Goal: Use online tool/utility: Utilize a website feature to perform a specific function

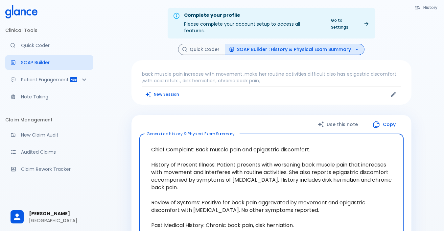
scroll to position [33, 0]
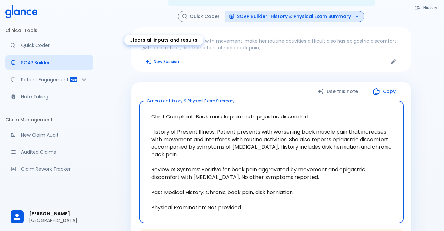
click at [160, 57] on button "New Session" at bounding box center [162, 62] width 41 height 10
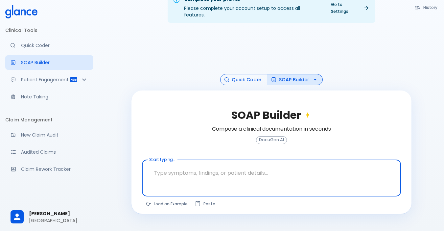
scroll to position [16, 0]
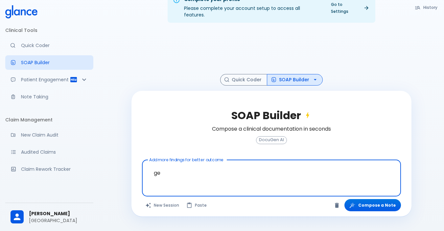
type textarea "g"
type textarea "fever,bilat"
click at [374, 199] on button "Compose a Note" at bounding box center [372, 205] width 57 height 12
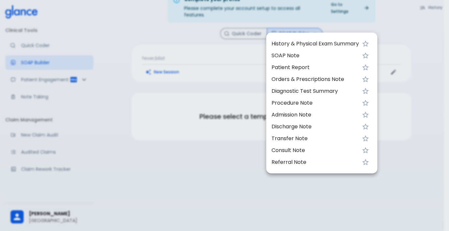
click at [219, 49] on div at bounding box center [224, 115] width 449 height 231
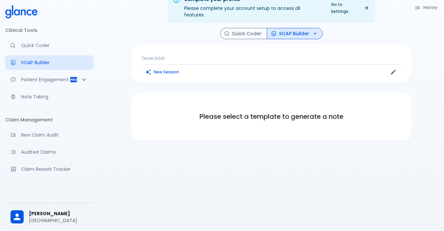
click at [173, 55] on p "fever,bilat" at bounding box center [271, 58] width 259 height 7
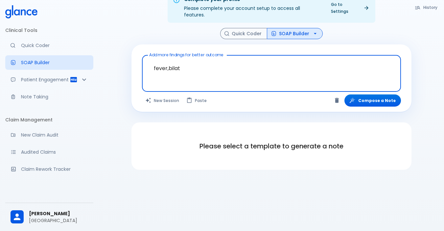
click at [193, 59] on textarea "fever,bilat" at bounding box center [272, 68] width 250 height 21
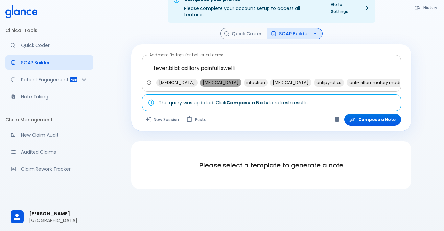
click at [225, 79] on span "[MEDICAL_DATA]" at bounding box center [220, 83] width 41 height 8
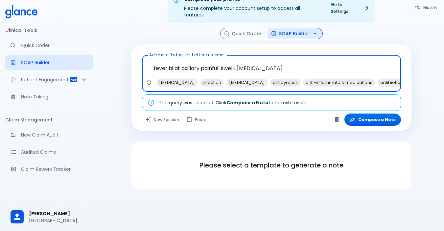
drag, startPoint x: 236, startPoint y: 59, endPoint x: 237, endPoint y: 62, distance: 3.4
click at [237, 60] on textarea "fever,bilat axillary painfull swelli, [MEDICAL_DATA]" at bounding box center [272, 68] width 250 height 21
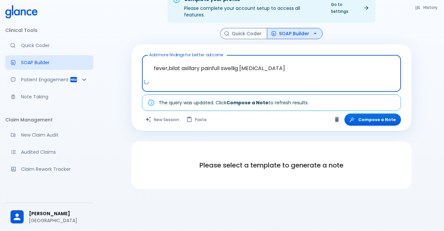
click at [300, 61] on textarea "fever,bilat axillary painfull swellig [MEDICAL_DATA]" at bounding box center [272, 68] width 250 height 21
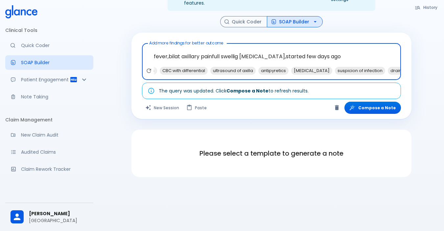
scroll to position [0, 112]
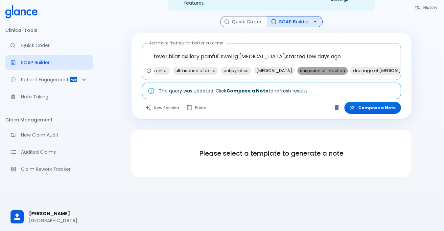
click at [332, 67] on span "suspicion of infection" at bounding box center [322, 71] width 50 height 8
type textarea "fever,bilat axillary painfull swellig [MEDICAL_DATA],started few days ago, susp…"
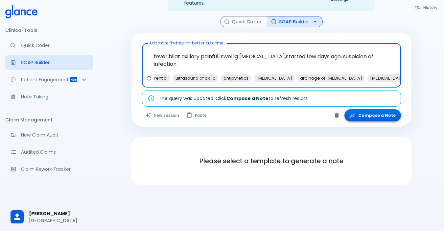
click at [379, 109] on button "Compose a Note" at bounding box center [372, 115] width 57 height 12
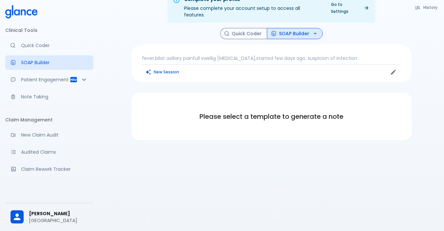
scroll to position [16, 0]
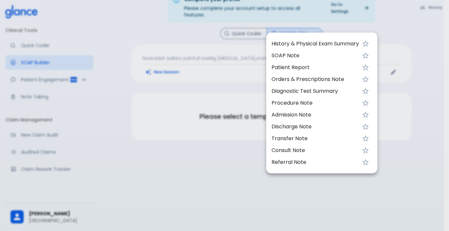
click at [283, 42] on span "History & Physical Exam Summary" at bounding box center [314, 44] width 87 height 8
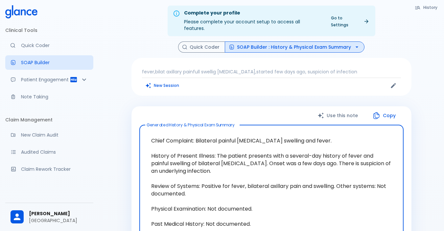
scroll to position [0, 0]
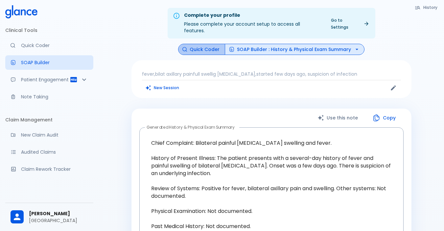
click at [204, 44] on button "Quick Coder" at bounding box center [201, 50] width 47 height 12
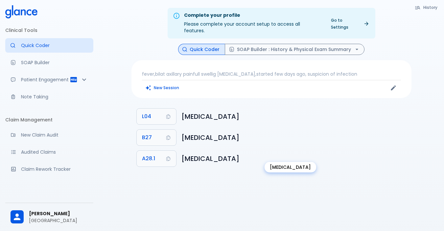
drag, startPoint x: 181, startPoint y: 150, endPoint x: 263, endPoint y: 153, distance: 81.9
click at [263, 153] on h6 "[MEDICAL_DATA]" at bounding box center [293, 158] width 225 height 11
copy h6 "[MEDICAL_DATA]"
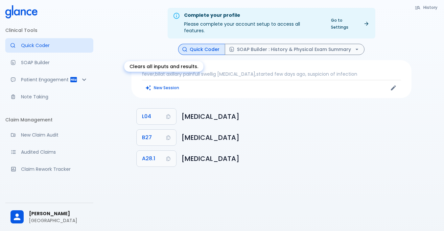
click at [154, 83] on button "New Session" at bounding box center [162, 88] width 41 height 10
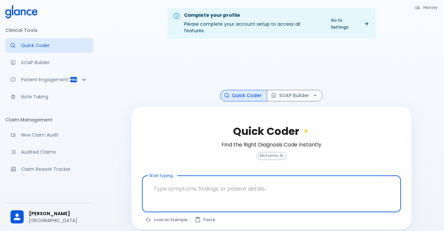
paste textarea "right shouder muscle pain increase with movement .associated neck muscle pain a…"
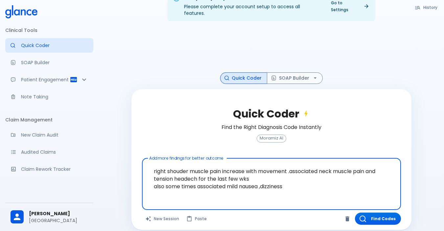
scroll to position [18, 0]
type textarea "right shouder muscle pain increase with movement .associated neck muscle pain a…"
click at [378, 212] on button "Find Codes" at bounding box center [378, 218] width 46 height 12
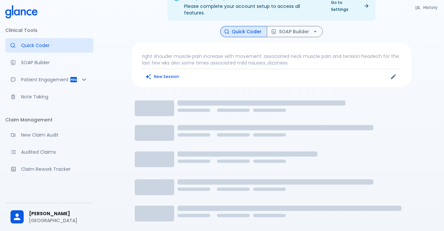
scroll to position [16, 0]
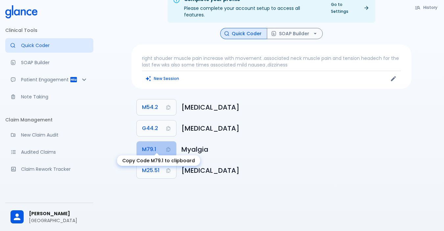
click at [165, 143] on button "M79.1" at bounding box center [156, 149] width 39 height 16
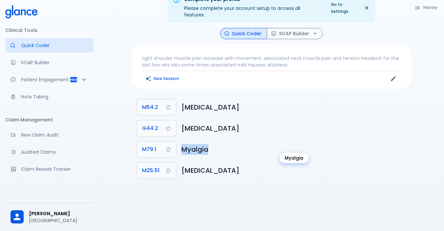
drag, startPoint x: 182, startPoint y: 142, endPoint x: 211, endPoint y: 142, distance: 28.6
click at [211, 144] on h6 "Myalgia" at bounding box center [293, 149] width 225 height 11
copy h6 "Myalgia"
click at [165, 74] on button "New Session" at bounding box center [162, 79] width 41 height 10
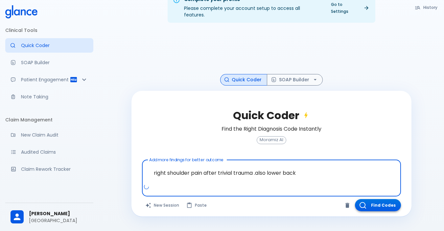
type textarea "right shoulder pain after trivial trauma .also lower back"
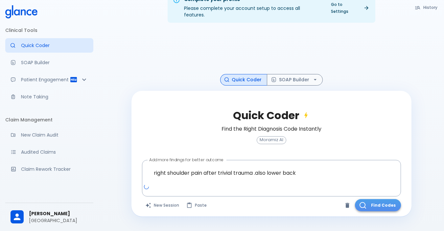
click at [371, 199] on button "Find Codes" at bounding box center [378, 205] width 46 height 12
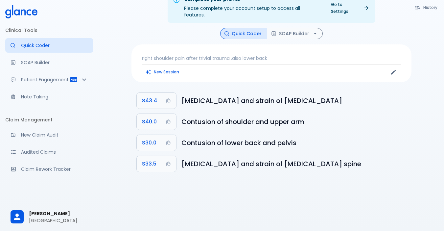
click at [190, 55] on p "right shoulder pain after trivial trauma .also lower back" at bounding box center [271, 58] width 259 height 7
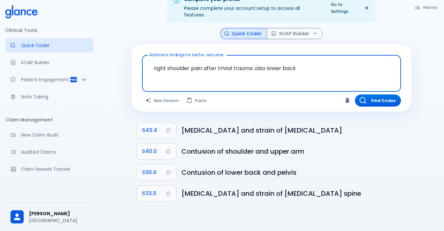
click at [256, 63] on textarea "right shoulder pain after trivial trauma .also lower back" at bounding box center [272, 68] width 250 height 21
click at [254, 60] on textarea "right shoulder pain after trivial trauma .also lower back" at bounding box center [272, 68] width 250 height 21
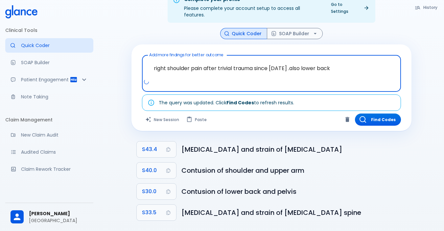
click at [345, 60] on textarea "right shoulder pain after trivial trauma since [DATE] .also lower back" at bounding box center [272, 68] width 250 height 21
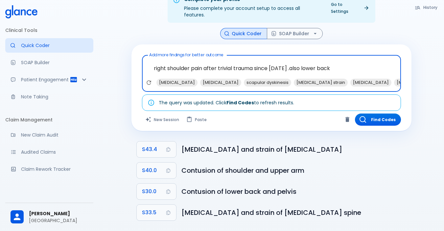
type textarea "right shoulder pain after trivial trauma since [DATE] .also lower back"
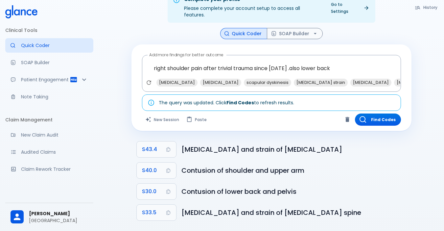
drag, startPoint x: 274, startPoint y: 84, endPoint x: 304, endPoint y: 87, distance: 29.7
click at [304, 87] on div "Add more findings for better outcome right shoulder pain after trivial trauma s…" at bounding box center [271, 87] width 280 height 86
drag, startPoint x: 385, startPoint y: 84, endPoint x: 396, endPoint y: 84, distance: 10.8
click at [391, 84] on div "right shoulder pain after trivial trauma since [DATE] .also lower back x [MEDIC…" at bounding box center [271, 73] width 259 height 37
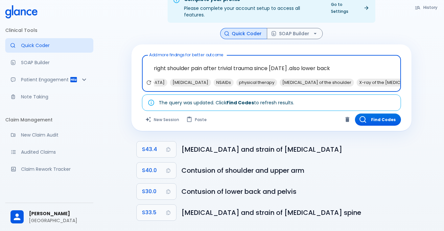
click at [398, 84] on div "right shoulder pain after trivial trauma since [DATE] .also lower back x [MEDIC…" at bounding box center [271, 73] width 259 height 37
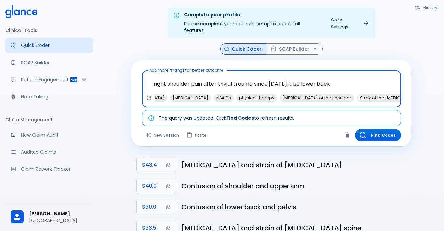
scroll to position [0, 0]
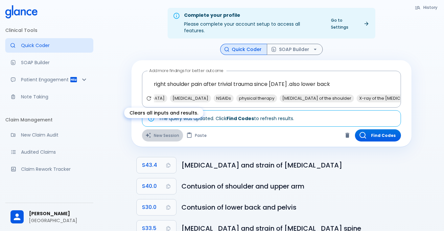
click at [172, 129] on button "New Session" at bounding box center [162, 135] width 41 height 12
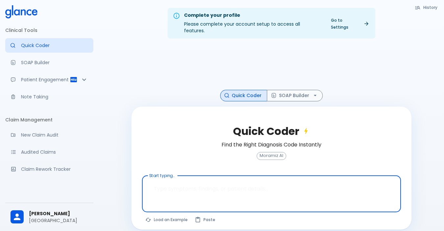
drag, startPoint x: 241, startPoint y: 180, endPoint x: 113, endPoint y: 173, distance: 128.1
click at [113, 173] on div "Complete your profile Please complete your account setup to access all features…" at bounding box center [271, 123] width 345 height 246
paste textarea "ch [MEDICAL_DATA] with hx of pci and [MEDICAL_DATA] since 10/2024,also dm,htn a…"
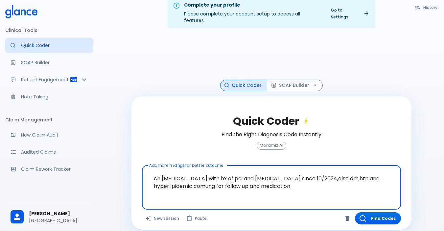
scroll to position [16, 0]
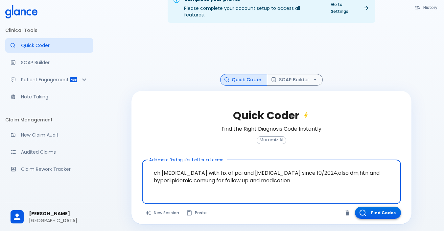
type textarea "ch [MEDICAL_DATA] with hx of pci and [MEDICAL_DATA] since 10/2024,also dm,htn a…"
click at [375, 206] on button "Find Codes" at bounding box center [378, 212] width 46 height 12
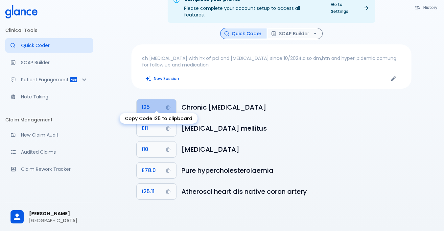
click at [150, 103] on span "I25" at bounding box center [146, 107] width 8 height 9
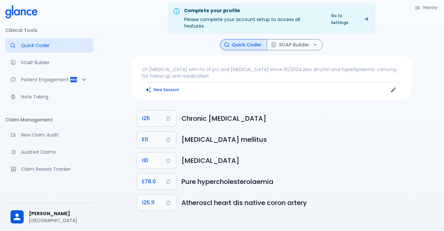
scroll to position [0, 0]
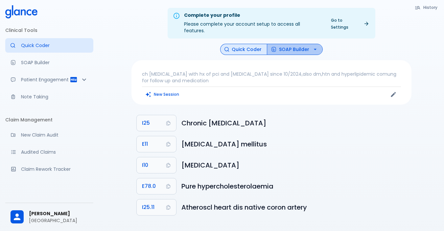
click at [318, 46] on button "SOAP Builder" at bounding box center [295, 50] width 56 height 12
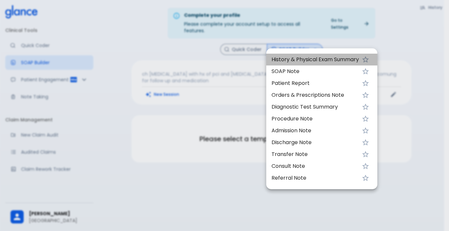
click at [291, 58] on span "History & Physical Exam Summary" at bounding box center [314, 60] width 87 height 8
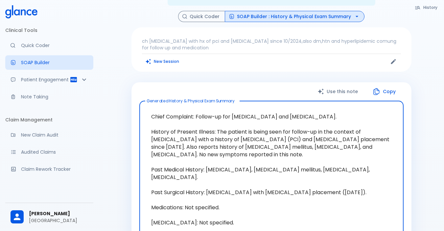
scroll to position [66, 0]
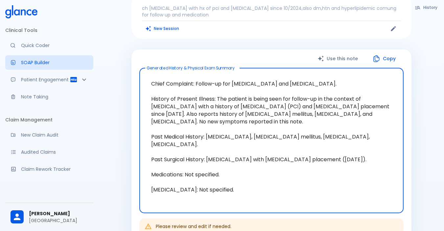
drag, startPoint x: 215, startPoint y: 91, endPoint x: 375, endPoint y: 113, distance: 161.5
click at [375, 113] on textarea "Chief Complaint: Follow-up for [MEDICAL_DATA] and [MEDICAL_DATA]. History of Pr…" at bounding box center [271, 140] width 255 height 134
drag, startPoint x: 313, startPoint y: 102, endPoint x: 339, endPoint y: 91, distance: 29.0
click at [339, 91] on textarea "Chief Complaint: Follow-up for [MEDICAL_DATA] and [MEDICAL_DATA]. History of Pr…" at bounding box center [271, 140] width 255 height 134
